Goal: Transaction & Acquisition: Purchase product/service

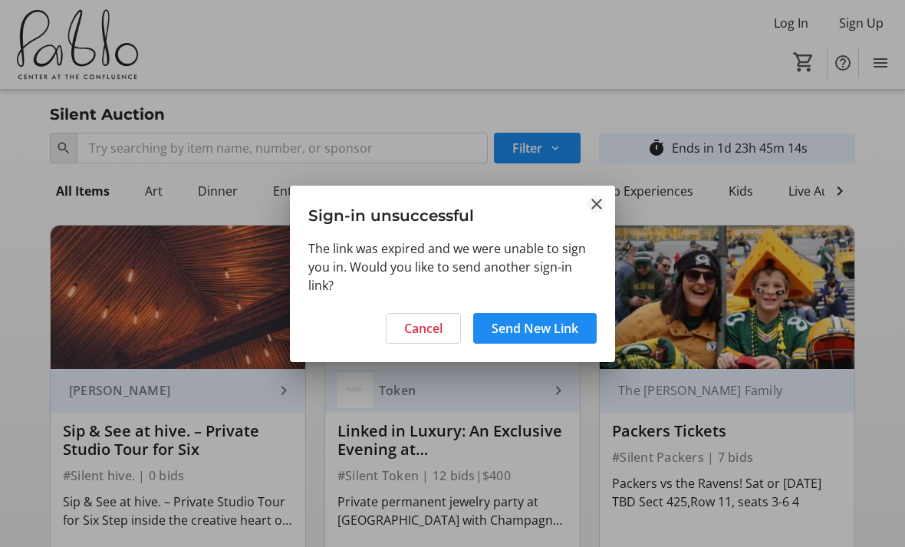
click at [597, 205] on mat-icon "Close" at bounding box center [596, 204] width 18 height 18
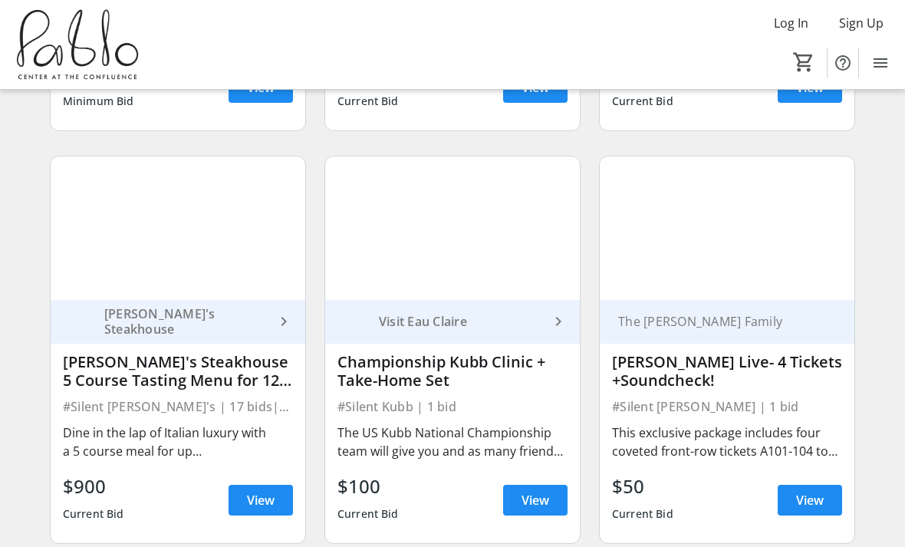
scroll to position [481, 0]
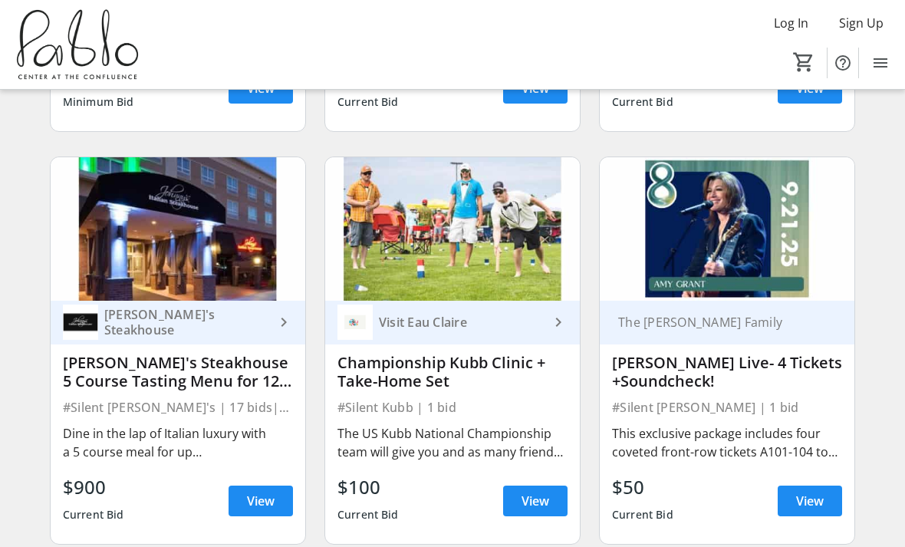
click at [73, 431] on div "Dine in the lap of Italian luxury with a 5 course meal for up to 12 people comp…" at bounding box center [178, 442] width 230 height 37
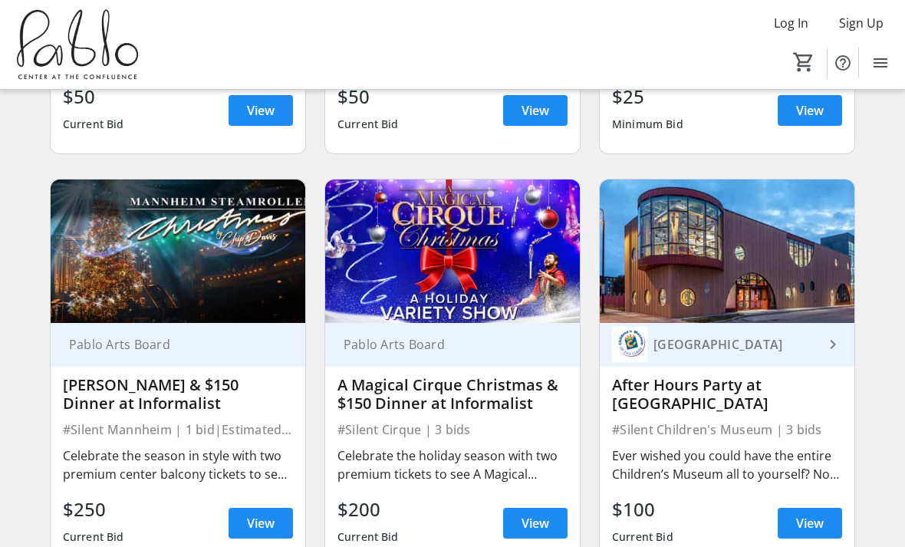
scroll to position [2120, 0]
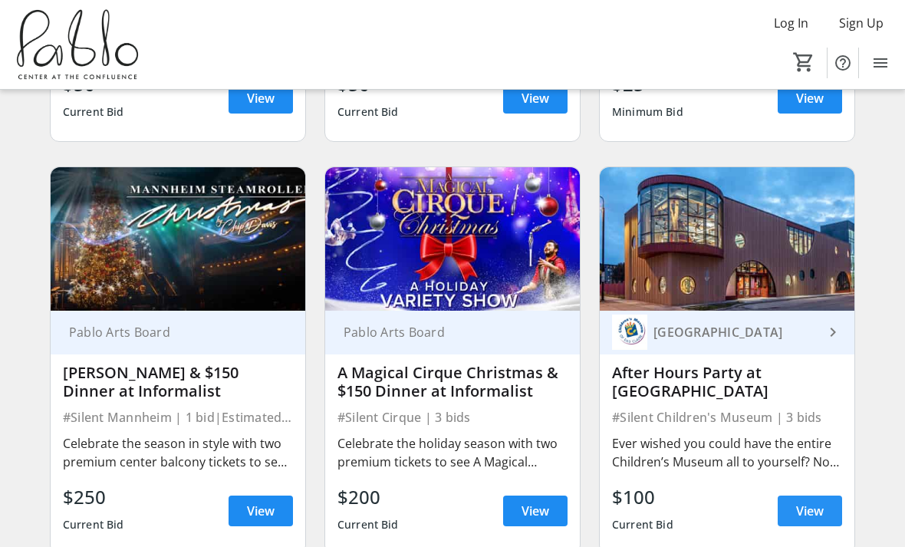
click at [820, 501] on span "View" at bounding box center [810, 510] width 28 height 18
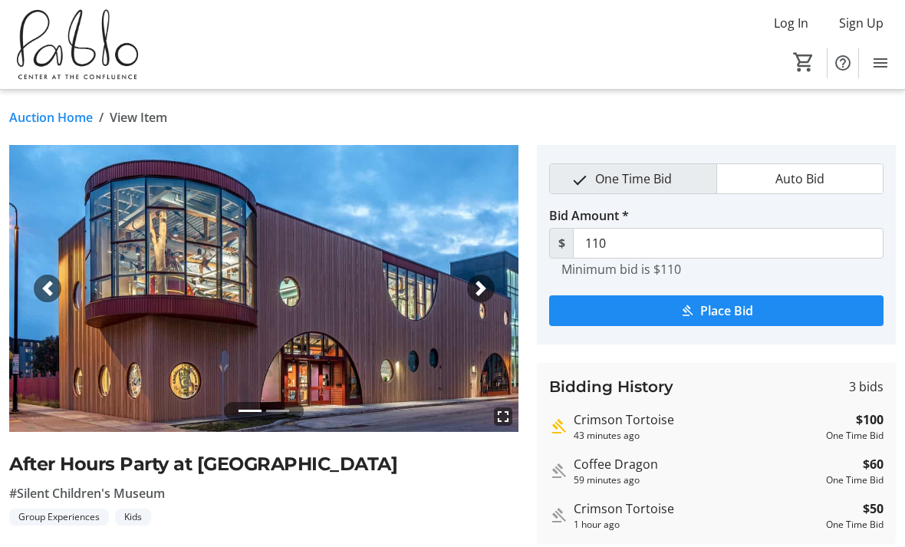
click at [141, 130] on div "Auction Home / View Item fullscreen fullscreen Previous Next After Hours Party …" at bounding box center [452, 467] width 905 height 755
click at [48, 116] on link "Auction Home" at bounding box center [51, 117] width 84 height 18
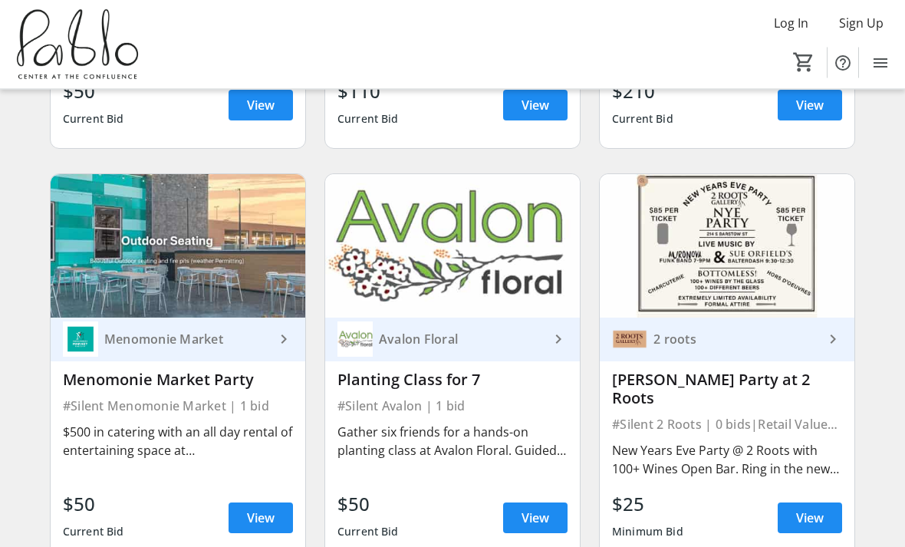
scroll to position [1701, 0]
click at [813, 508] on span "View" at bounding box center [810, 517] width 28 height 18
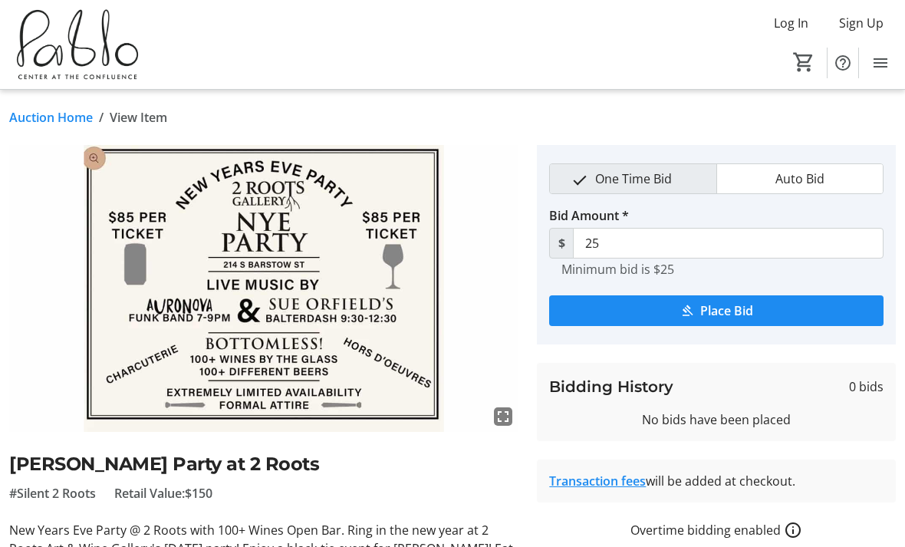
click at [47, 116] on link "Auction Home" at bounding box center [51, 117] width 84 height 18
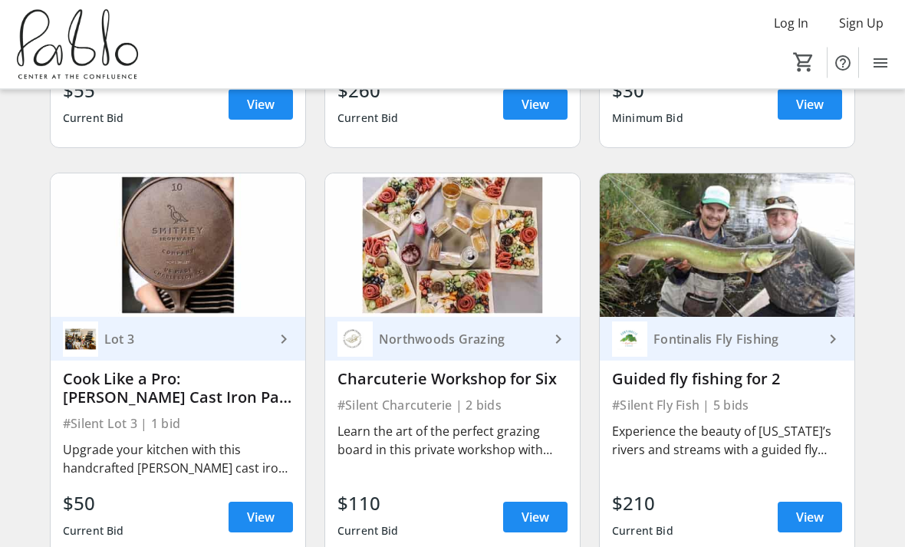
scroll to position [1289, 0]
click at [814, 516] on span "View" at bounding box center [810, 517] width 28 height 18
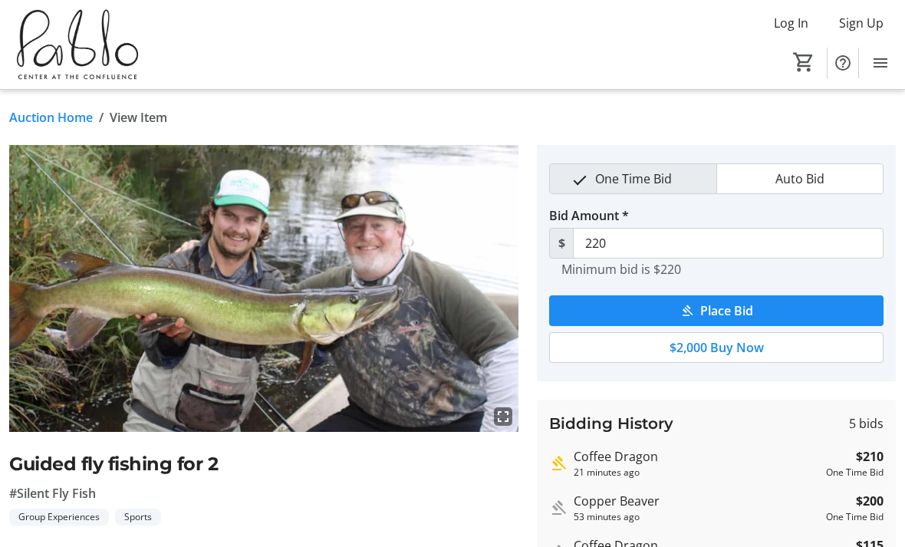
click at [59, 122] on link "Auction Home" at bounding box center [51, 117] width 84 height 18
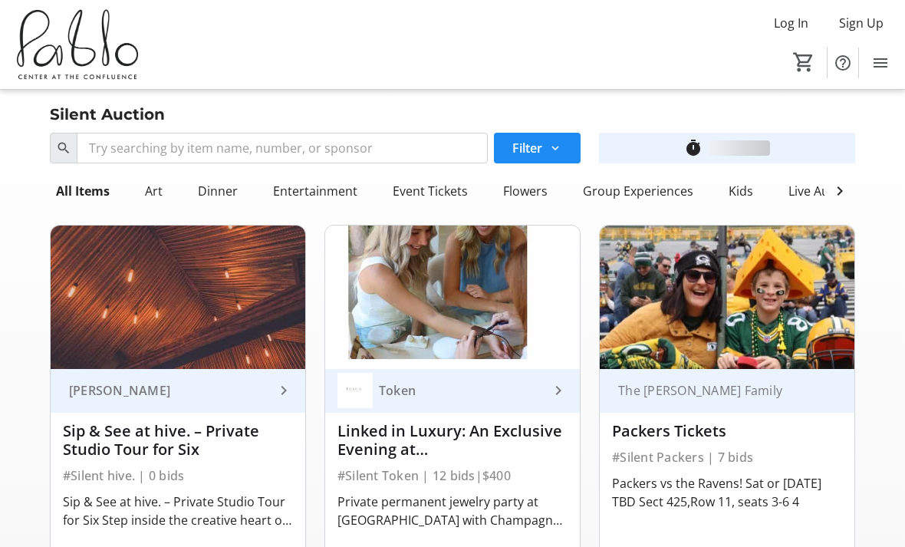
scroll to position [1289, 0]
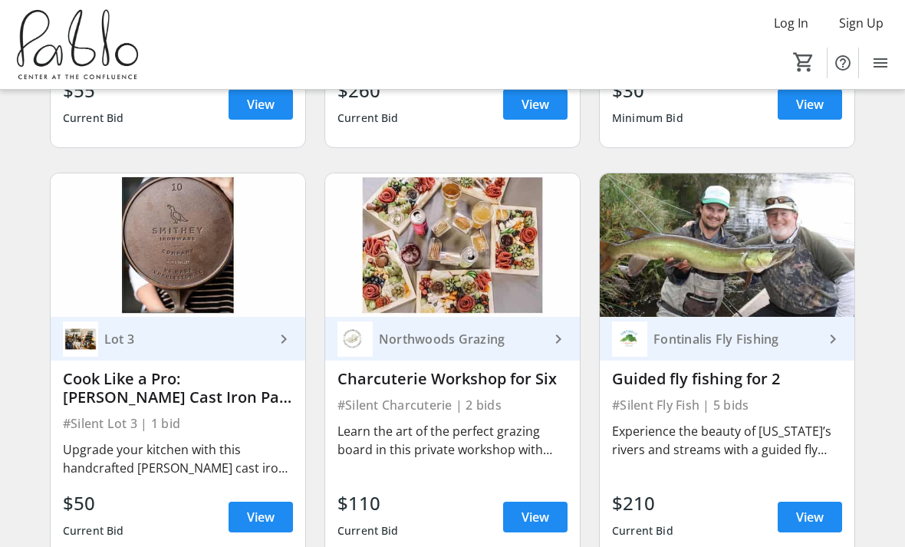
click at [125, 289] on img at bounding box center [178, 244] width 255 height 143
click at [247, 517] on span "View" at bounding box center [261, 517] width 28 height 18
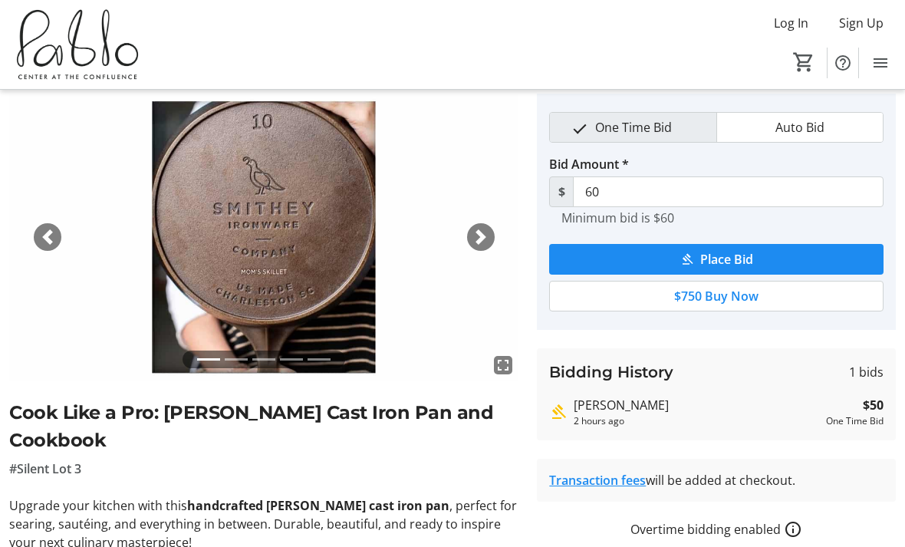
scroll to position [50, 0]
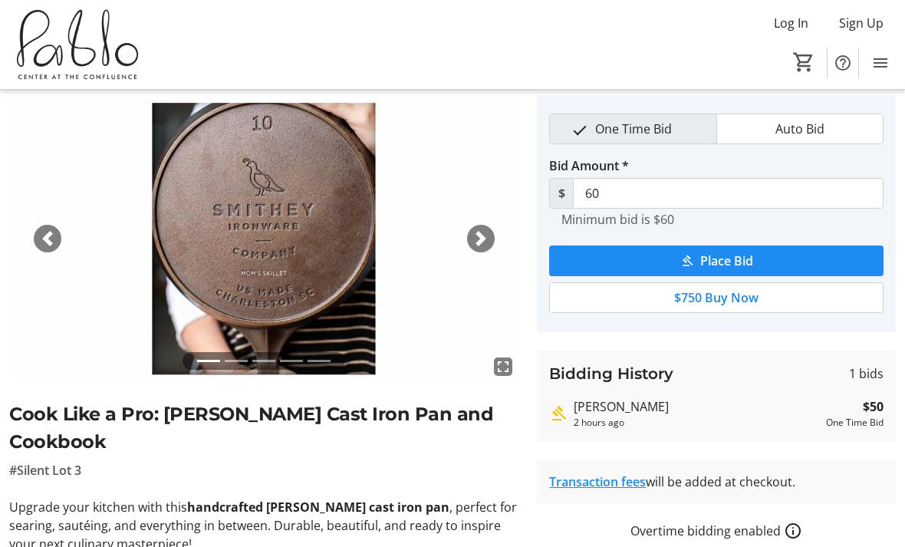
click at [471, 247] on div "Next" at bounding box center [481, 239] width 28 height 28
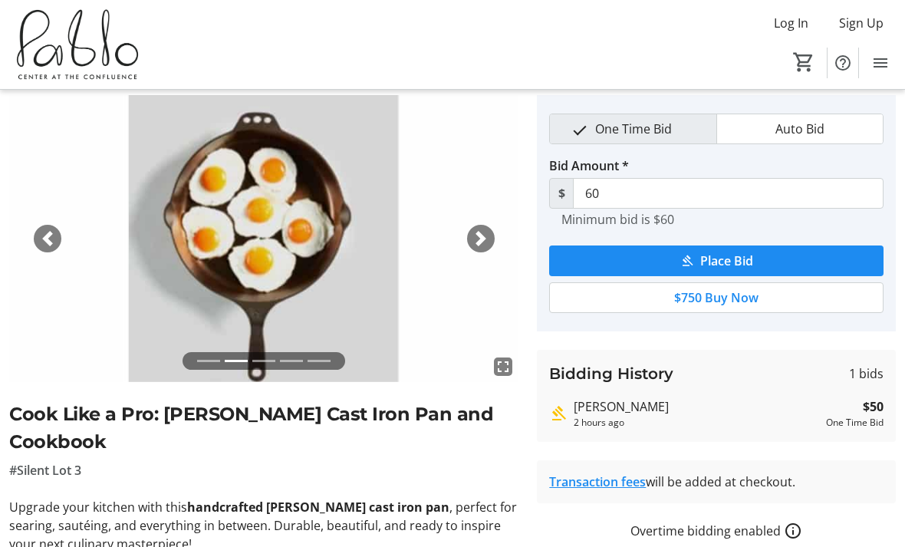
click at [490, 253] on img at bounding box center [263, 238] width 509 height 287
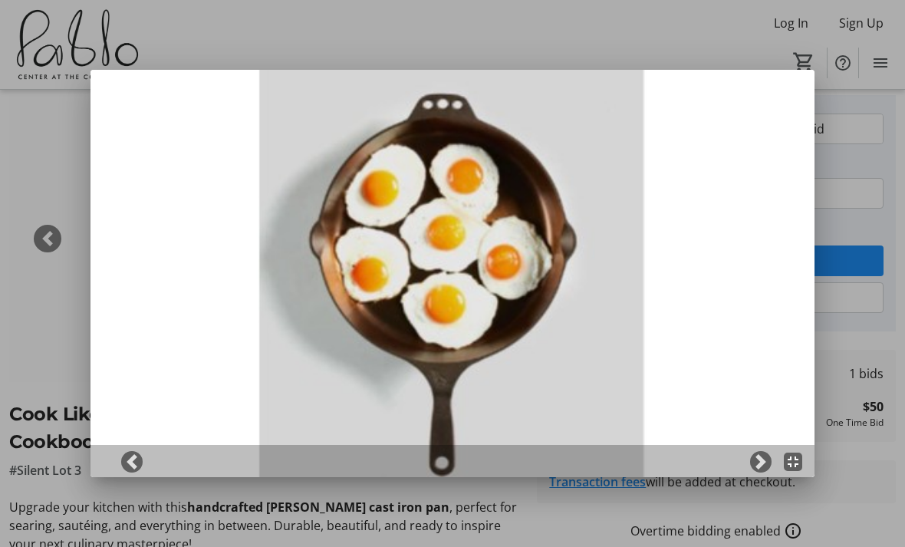
scroll to position [0, 0]
click at [48, 244] on div at bounding box center [452, 273] width 905 height 547
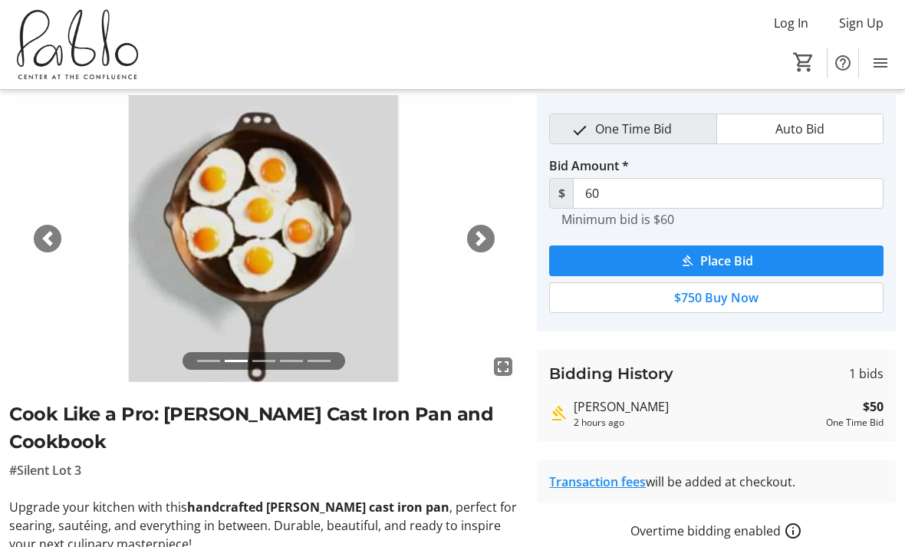
scroll to position [50, 0]
click at [481, 237] on span "button" at bounding box center [480, 238] width 15 height 15
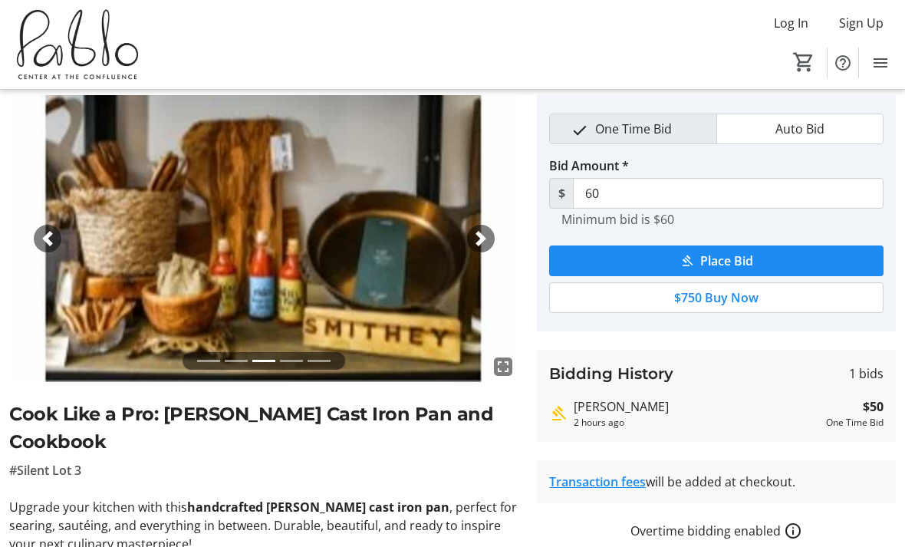
click at [487, 242] on span "button" at bounding box center [480, 238] width 15 height 15
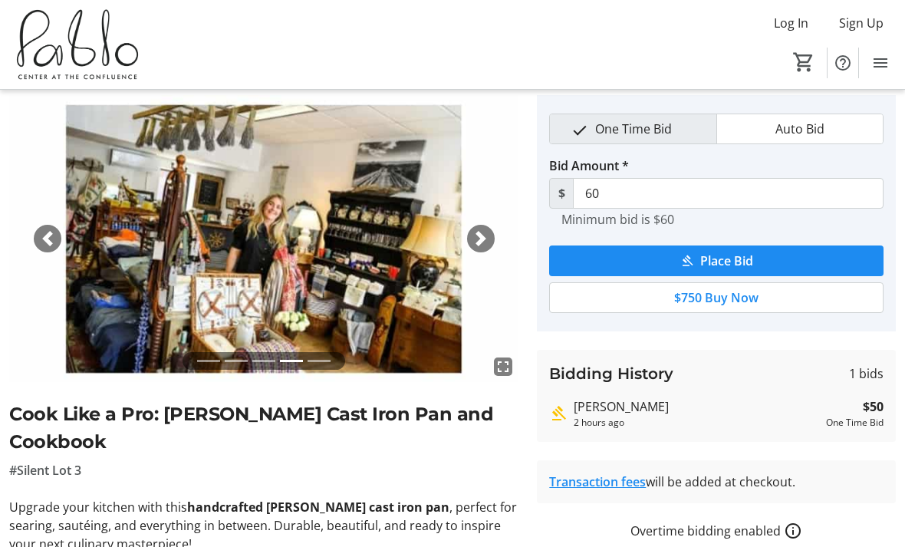
click at [482, 248] on div "Next" at bounding box center [481, 239] width 28 height 28
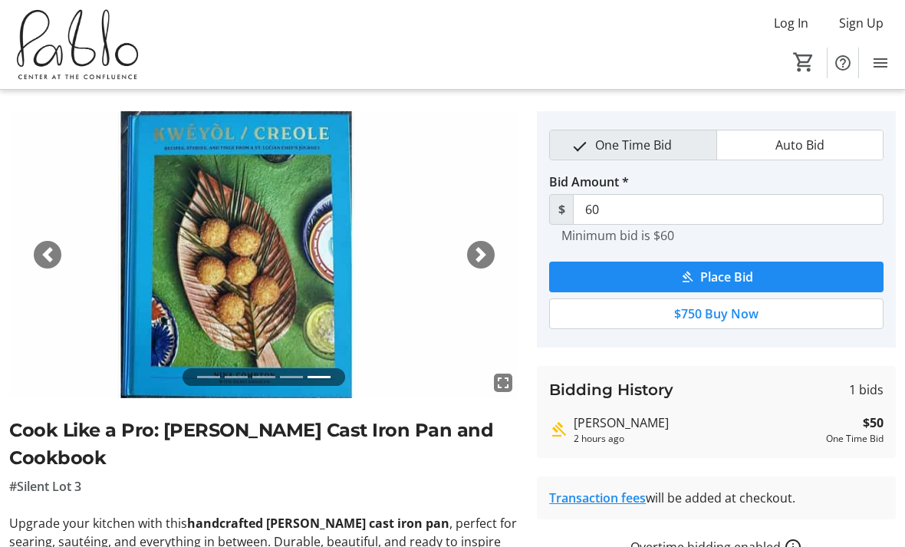
scroll to position [0, 0]
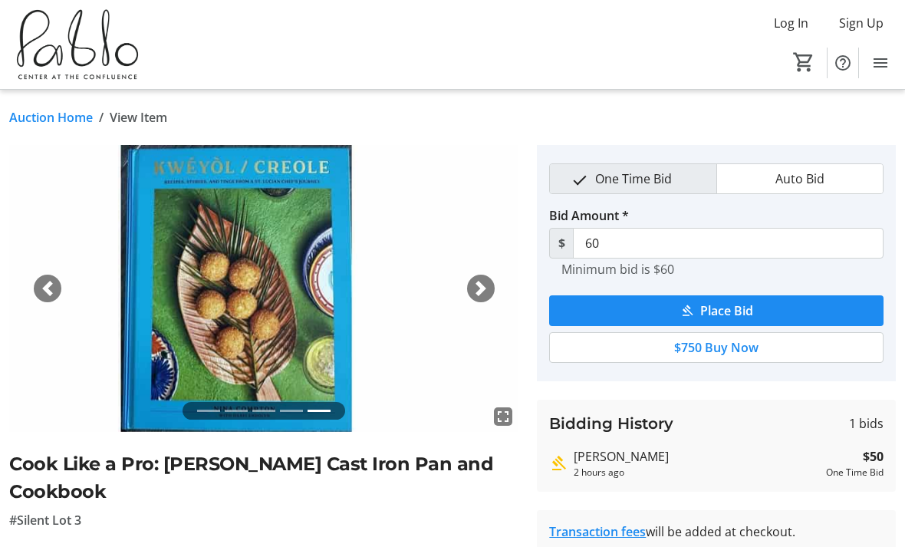
click at [42, 124] on link "Auction Home" at bounding box center [51, 117] width 84 height 18
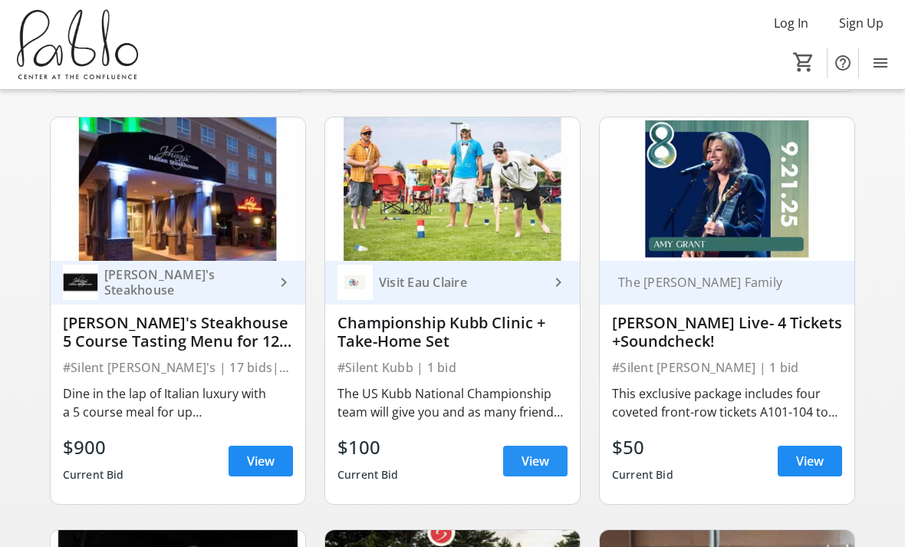
click at [534, 462] on span "View" at bounding box center [535, 461] width 28 height 18
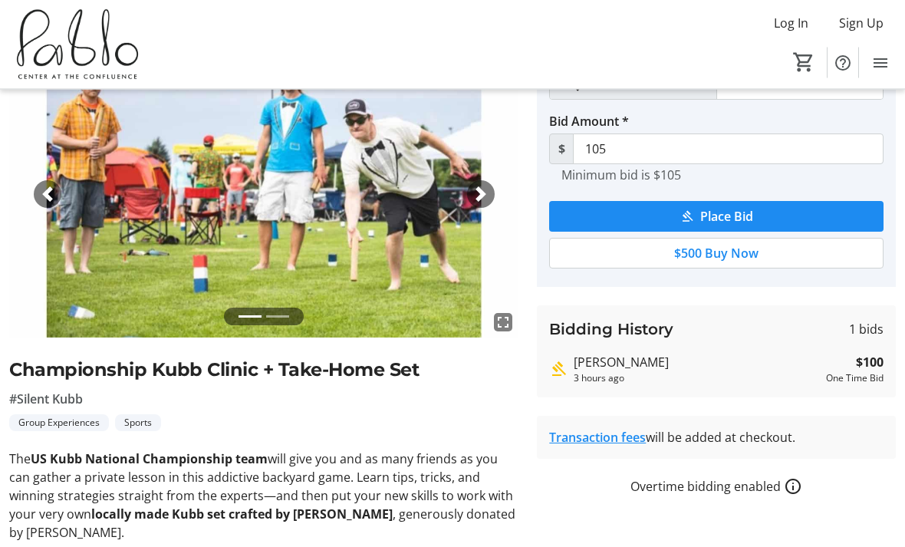
click at [275, 322] on li at bounding box center [277, 317] width 23 height 18
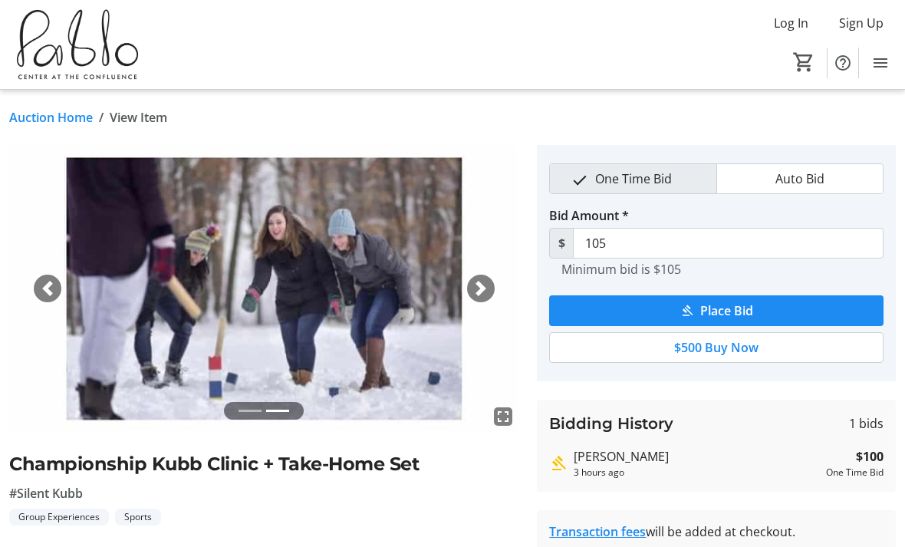
click at [55, 120] on link "Auction Home" at bounding box center [51, 117] width 84 height 18
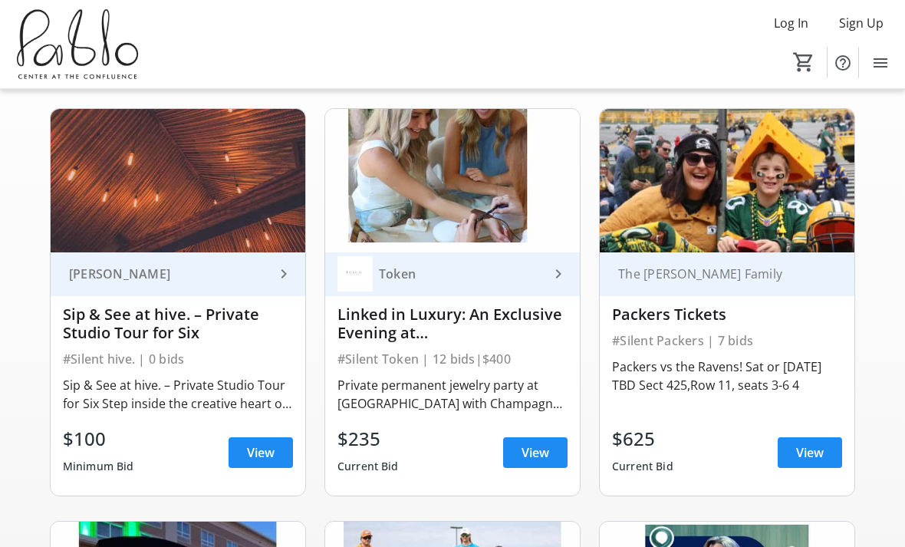
scroll to position [117, 0]
click at [815, 452] on span "View" at bounding box center [810, 452] width 28 height 18
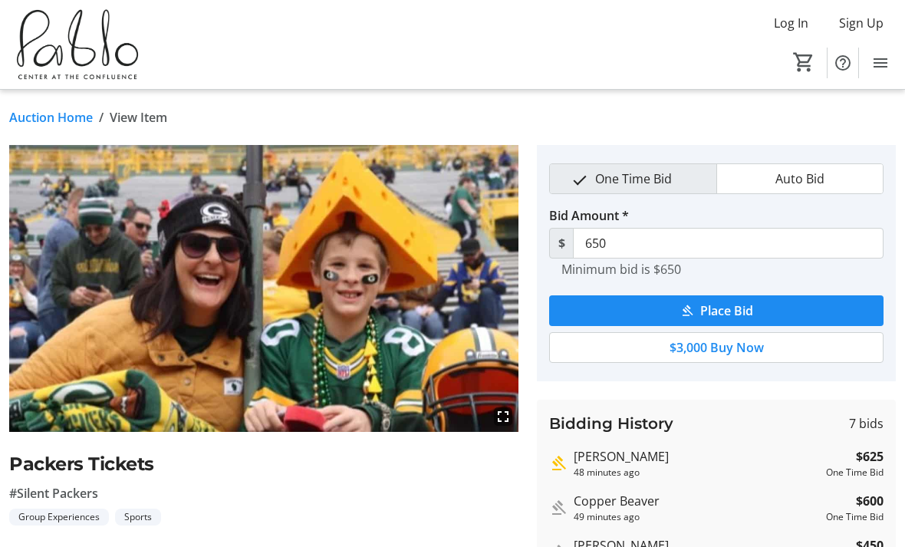
click at [55, 124] on link "Auction Home" at bounding box center [51, 117] width 84 height 18
